Goal: Submit feedback/report problem

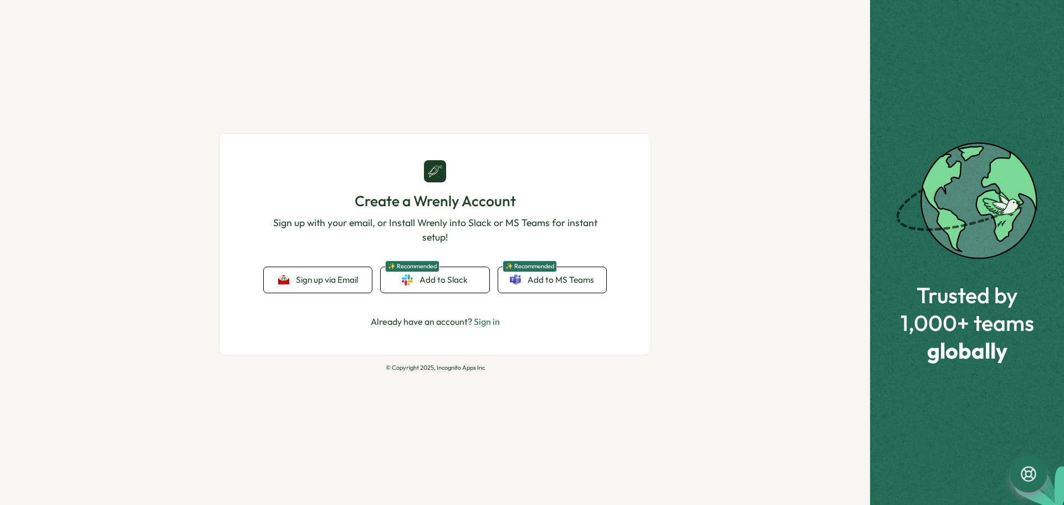
click at [1025, 470] on icon at bounding box center [1028, 473] width 15 height 15
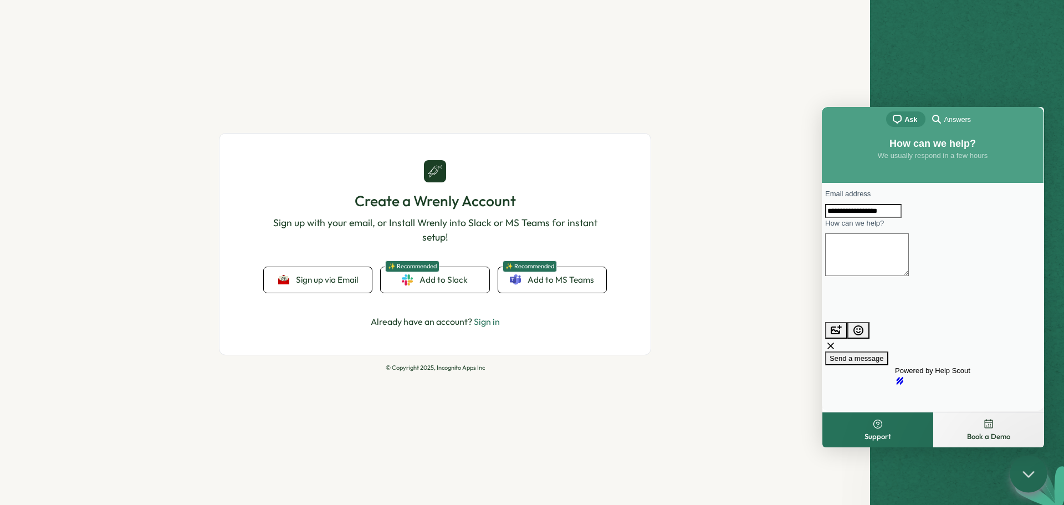
type input "**********"
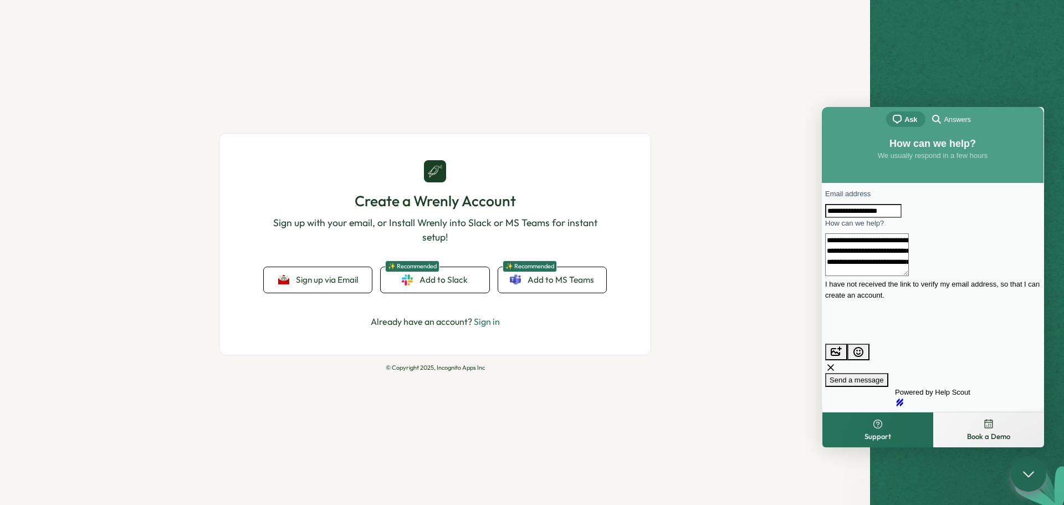
type textarea "**********"
click at [884, 376] on span "Send a message" at bounding box center [857, 380] width 54 height 8
